Goal: Entertainment & Leisure: Consume media (video, audio)

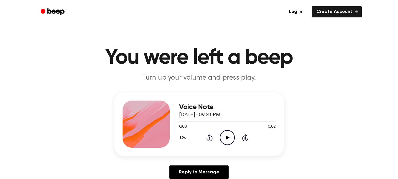
click at [224, 134] on icon "Play Audio" at bounding box center [227, 137] width 15 height 15
click at [230, 137] on icon "Play Audio" at bounding box center [227, 137] width 15 height 15
click at [219, 138] on div "1.0x Rewind 5 seconds Play Audio Skip 5 seconds" at bounding box center [227, 137] width 97 height 15
click at [225, 137] on icon "Play Audio" at bounding box center [227, 137] width 15 height 15
